Goal: Complete application form

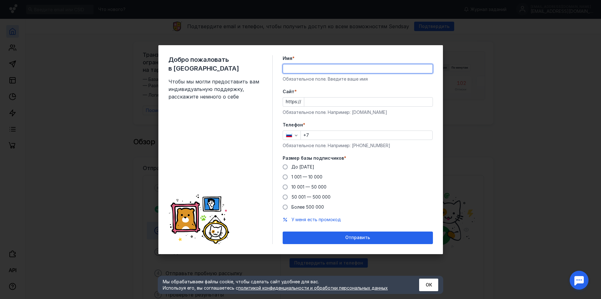
type input "СИБИРСКАЯ ЮРИДИЧЕСКАЯ КОМПАНИЯ"
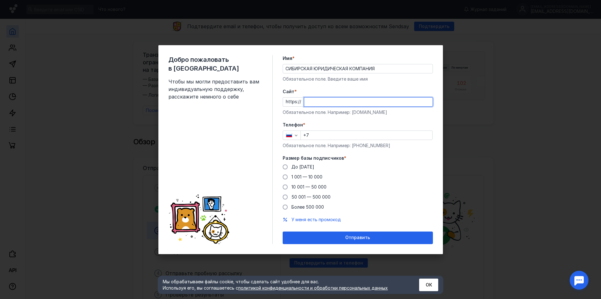
click at [313, 99] on input "Cайт *" at bounding box center [368, 101] width 128 height 9
type input "[DOMAIN_NAME]"
click at [325, 134] on input "+7" at bounding box center [367, 135] width 132 height 9
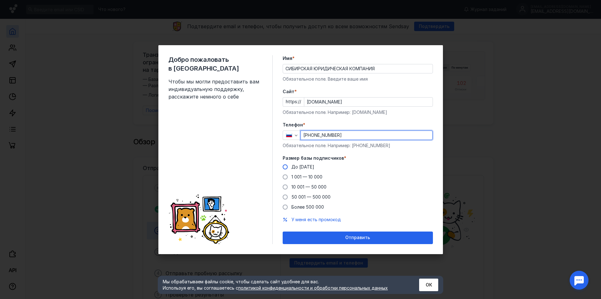
type input "[PHONE_NUMBER]"
click at [288, 168] on label "До [DATE]" at bounding box center [299, 167] width 32 height 6
click at [0, 0] on input "До [DATE]" at bounding box center [0, 0] width 0 height 0
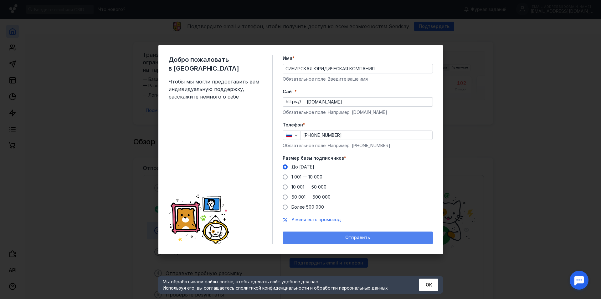
click at [310, 241] on div "Отправить" at bounding box center [358, 237] width 150 height 13
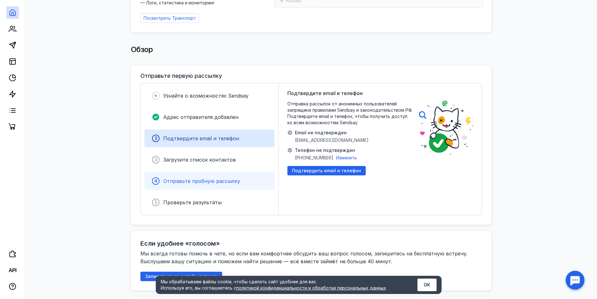
scroll to position [125, 0]
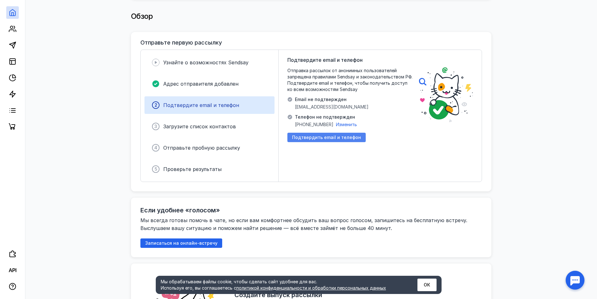
click at [307, 135] on span "Подтвердить email и телефон" at bounding box center [326, 137] width 69 height 5
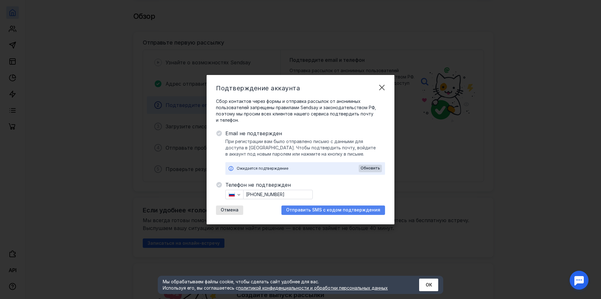
click at [336, 212] on span "Отправить SMS с кодом подтверждения" at bounding box center [333, 209] width 94 height 5
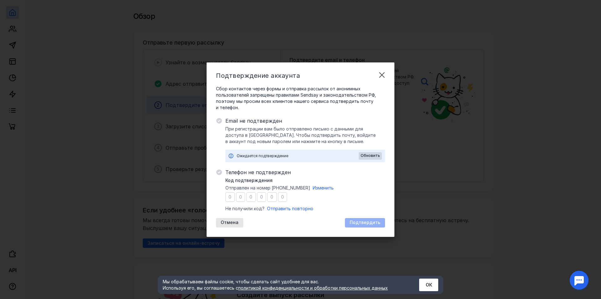
type input "1"
type input "9"
type input "7"
type input "4"
type input "9"
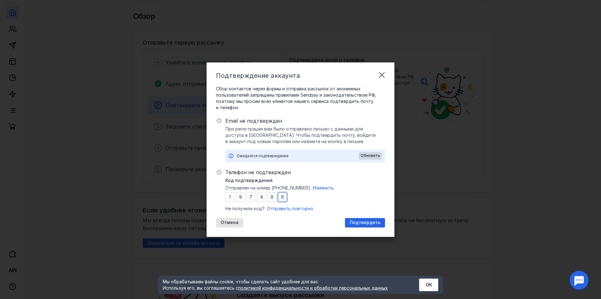
type input "6"
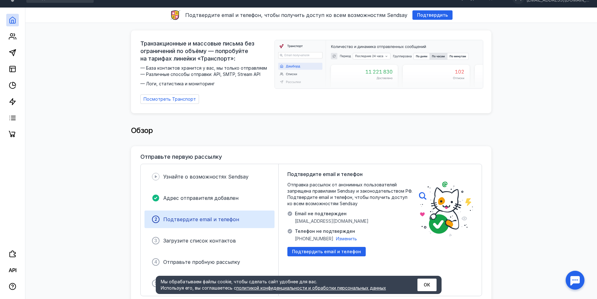
scroll to position [0, 0]
